Goal: Task Accomplishment & Management: Manage account settings

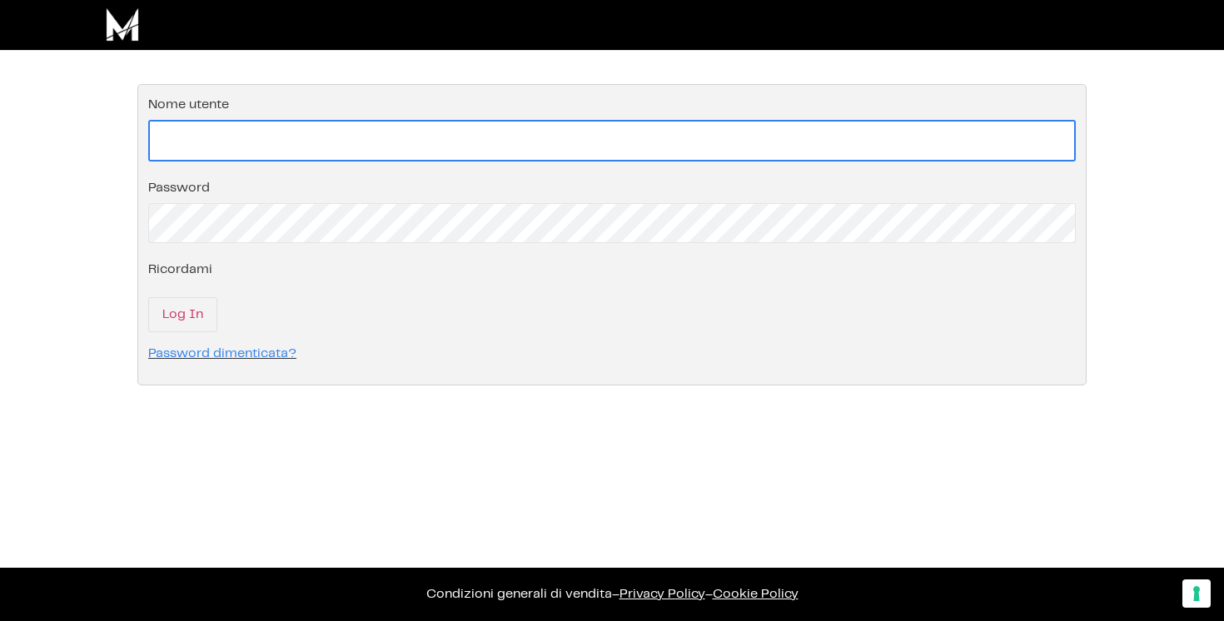
click at [259, 137] on input "Nome utente" at bounding box center [612, 141] width 928 height 42
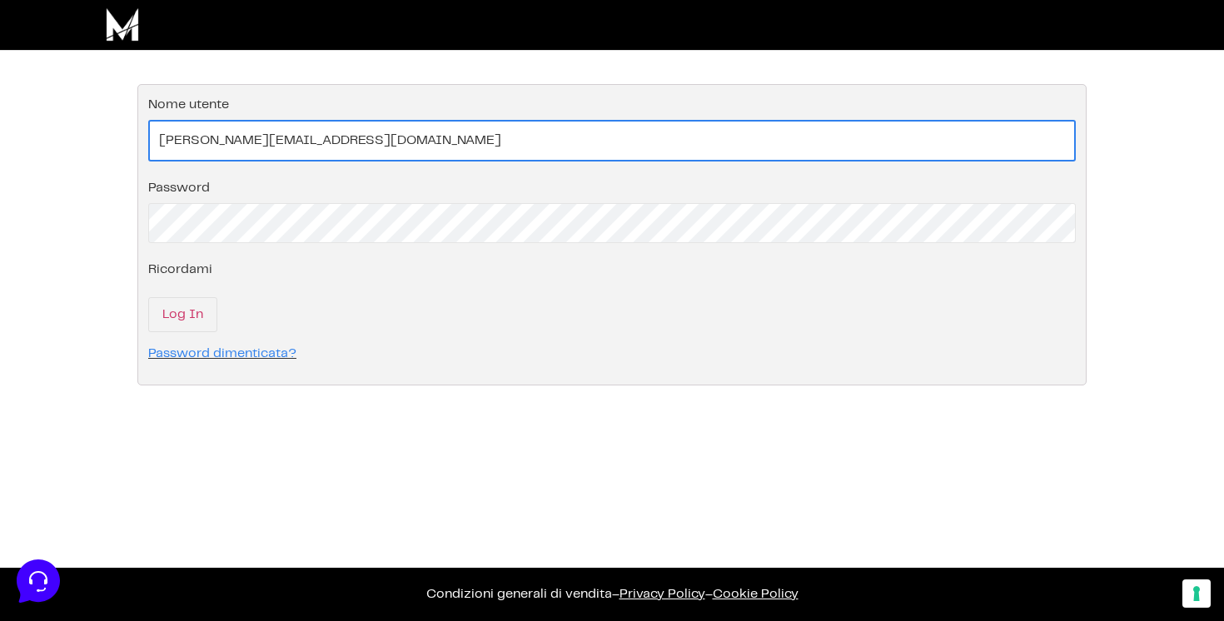
type input "valentina.delsette@gmail.com"
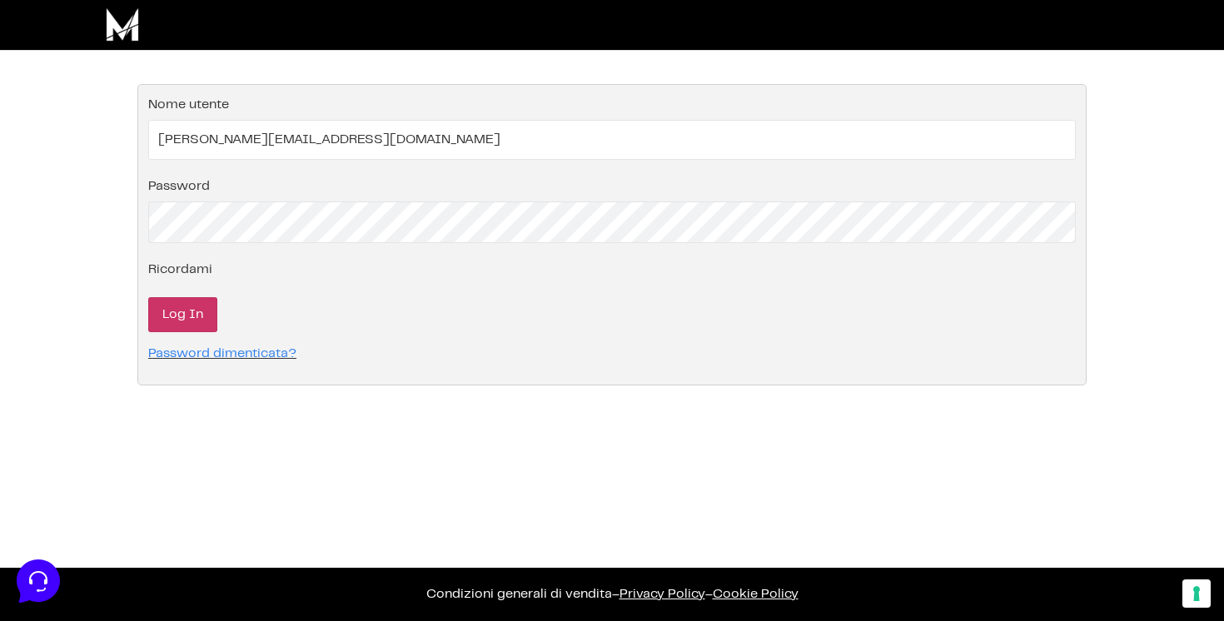
click at [202, 312] on input "Log In" at bounding box center [182, 314] width 69 height 35
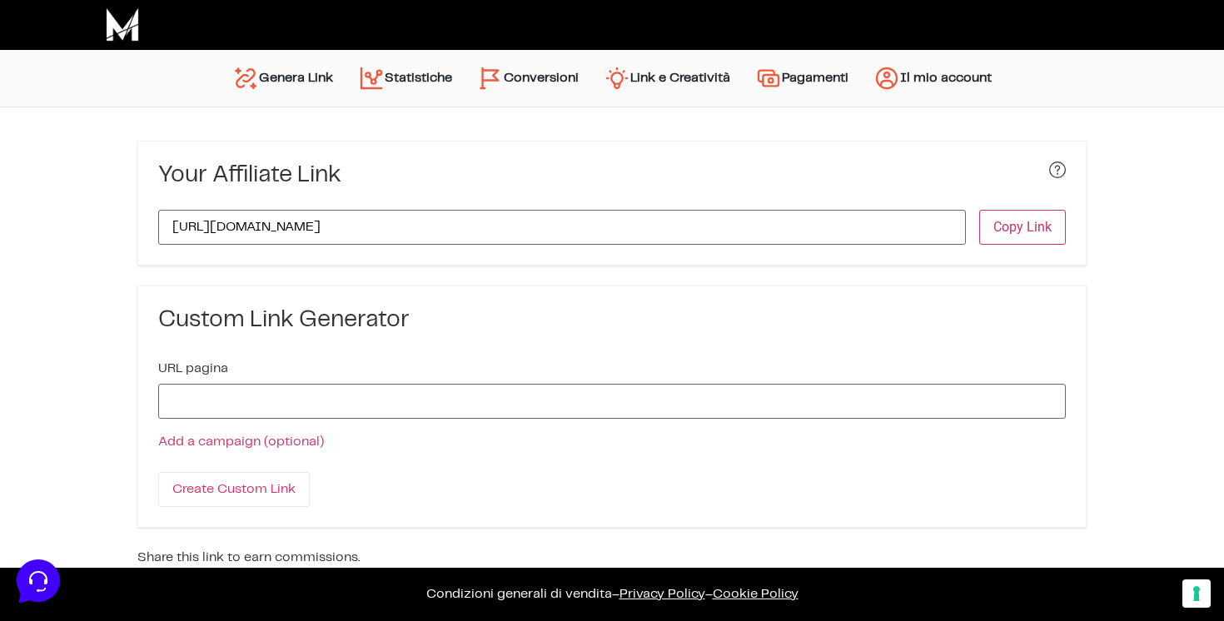
click at [423, 79] on link "Statistiche" at bounding box center [405, 78] width 119 height 40
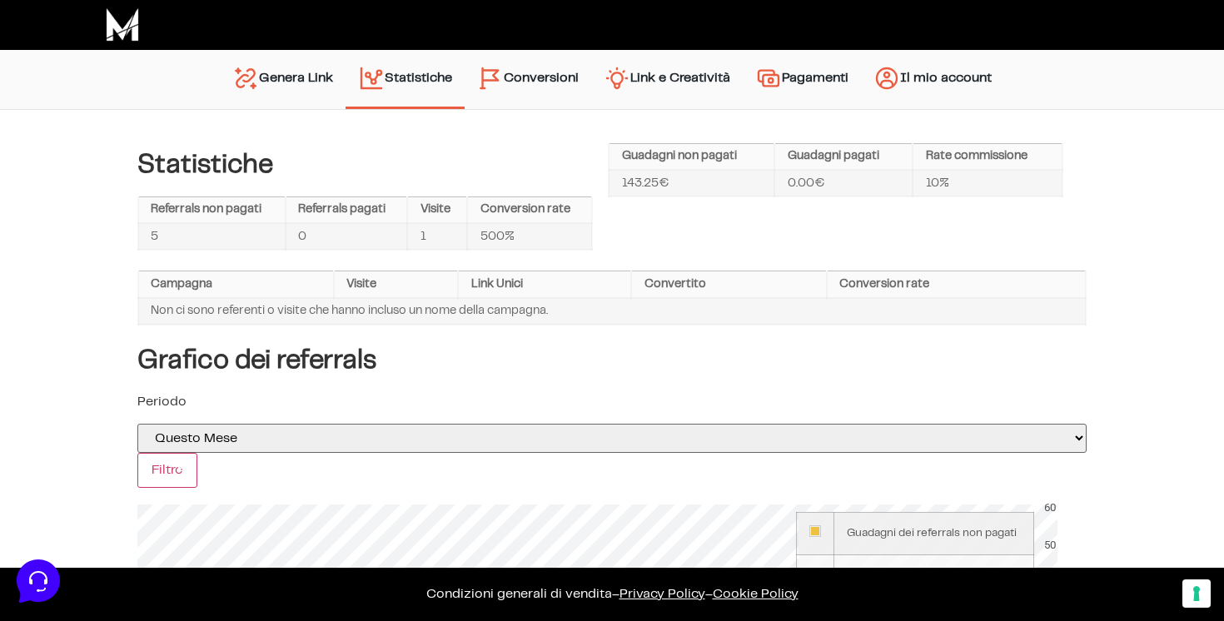
click at [523, 81] on link "Conversioni" at bounding box center [528, 79] width 127 height 42
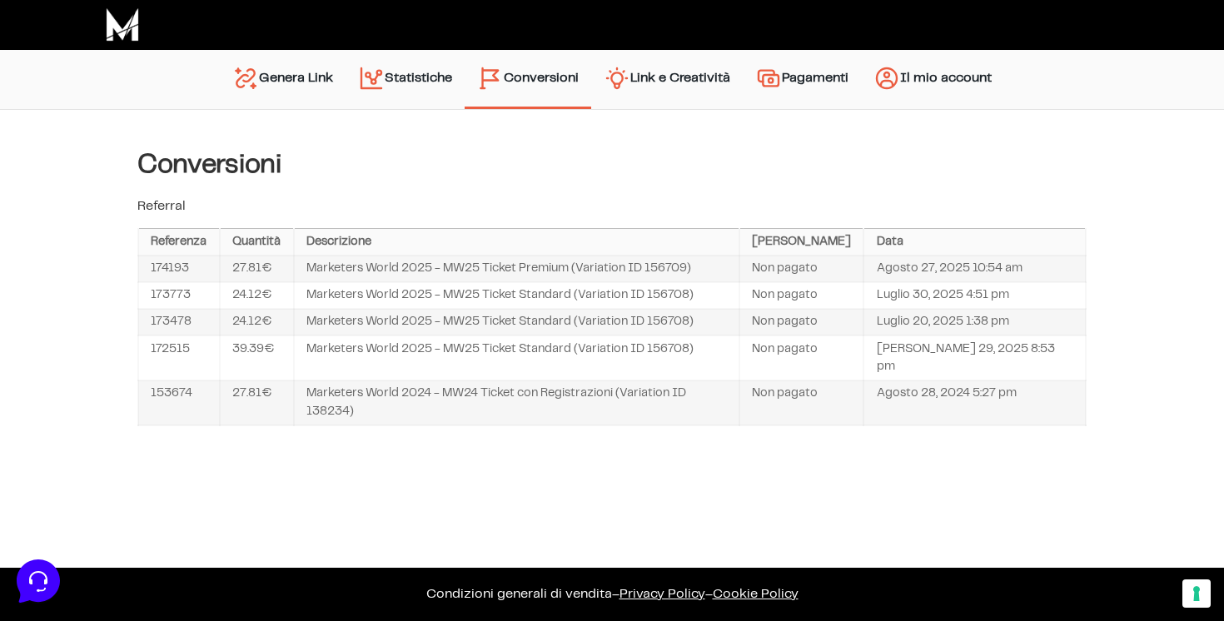
click at [308, 76] on link "Genera Link" at bounding box center [283, 79] width 126 height 42
click at [424, 75] on link "Statistiche" at bounding box center [405, 79] width 119 height 42
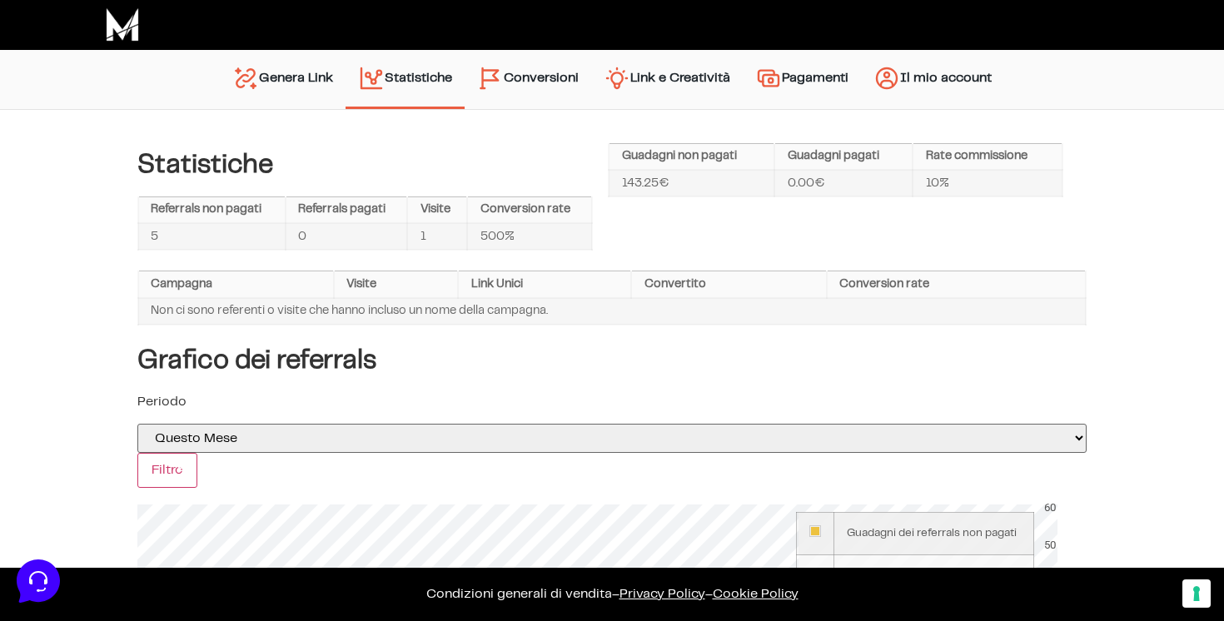
click at [556, 84] on link "Conversioni" at bounding box center [528, 79] width 127 height 42
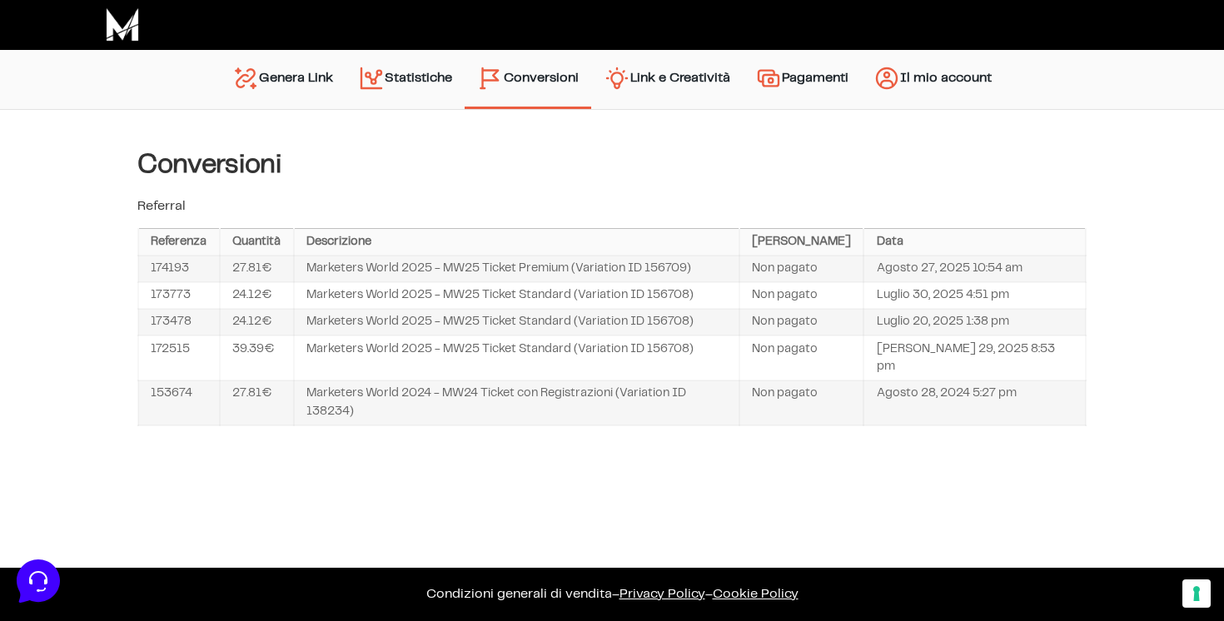
click at [786, 77] on link "Pagamenti" at bounding box center [802, 79] width 118 height 42
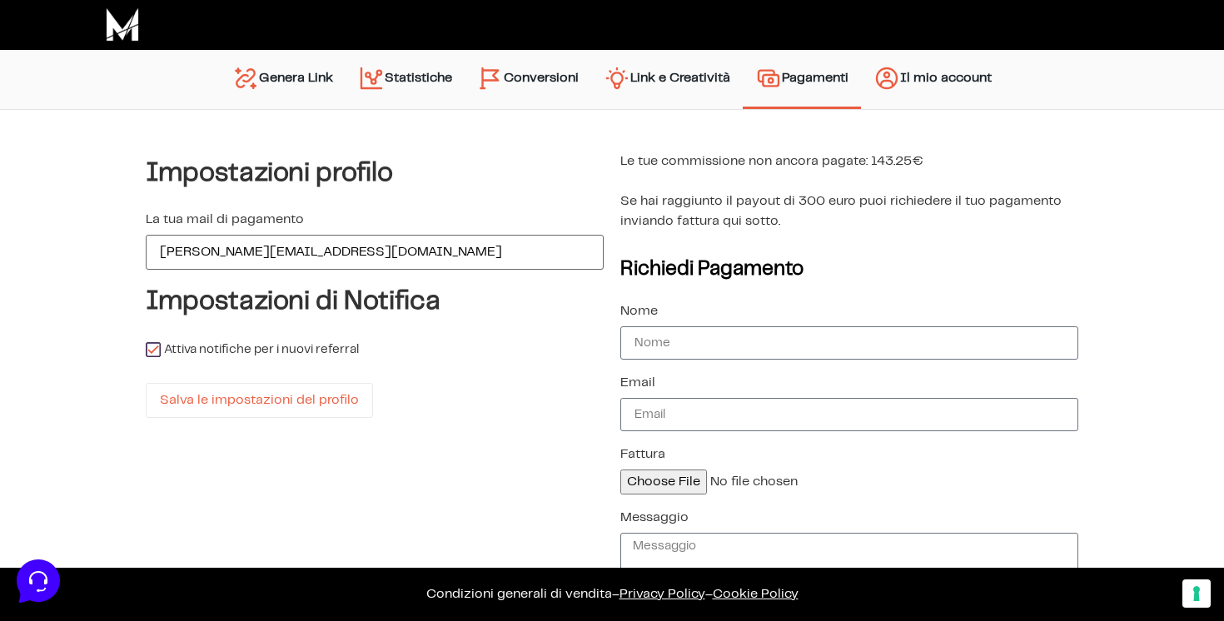
click at [536, 76] on link "Conversioni" at bounding box center [528, 79] width 127 height 42
